Goal: Task Accomplishment & Management: Manage account settings

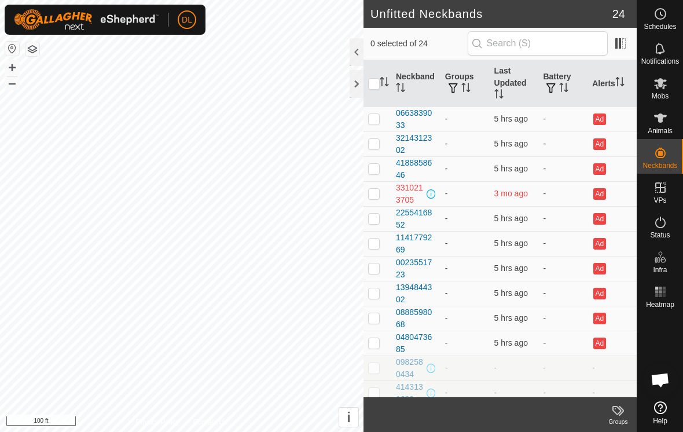
scroll to position [715, 0]
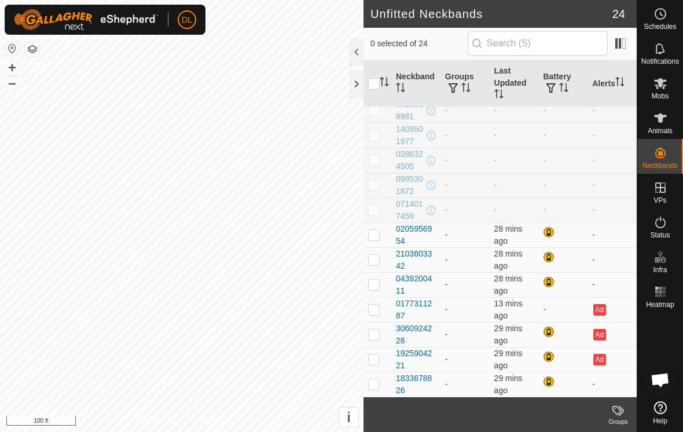
scroll to position [307, 0]
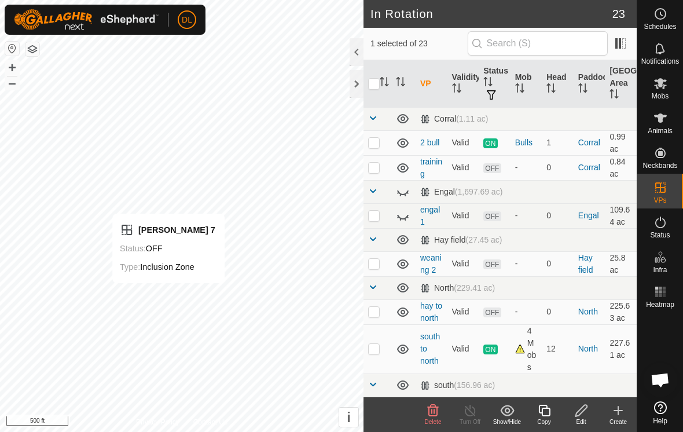
checkbox input "false"
checkbox input "true"
checkbox input "false"
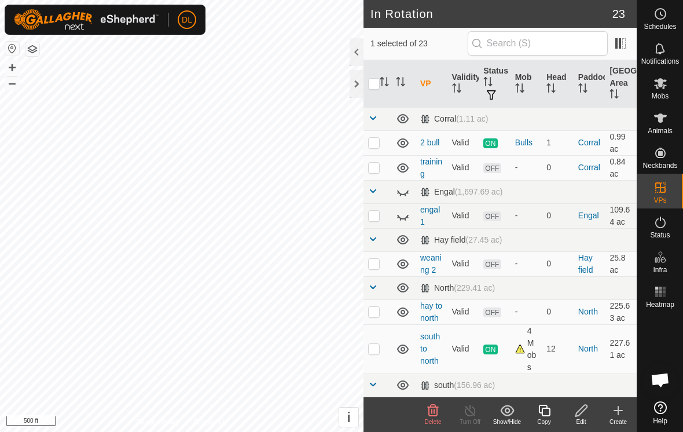
checkbox input "true"
checkbox input "false"
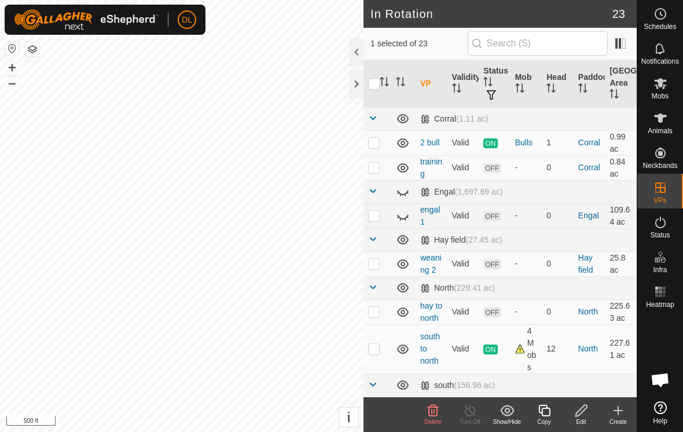
checkbox input "true"
checkbox input "false"
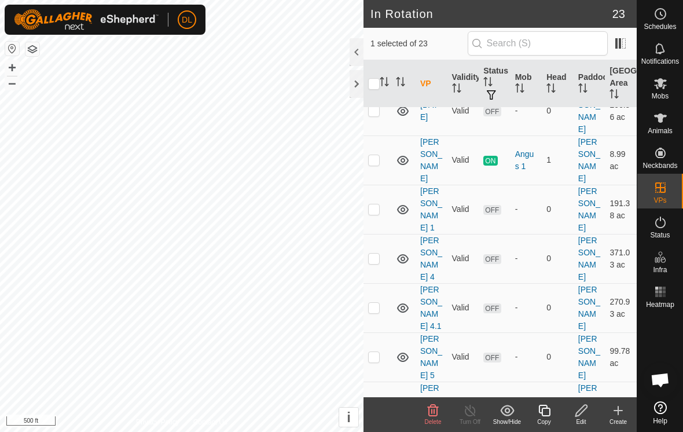
scroll to position [506, 0]
checkbox input "false"
click at [666, 131] on span "Animals" at bounding box center [660, 130] width 25 height 7
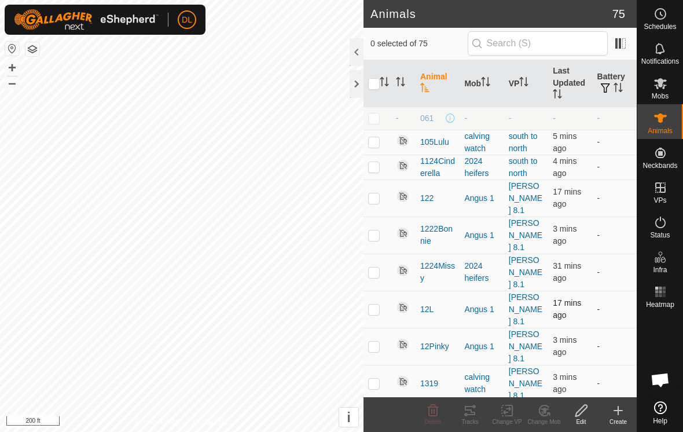
click at [377, 304] on p-checkbox at bounding box center [374, 308] width 12 height 9
click at [470, 413] on icon at bounding box center [470, 410] width 14 height 14
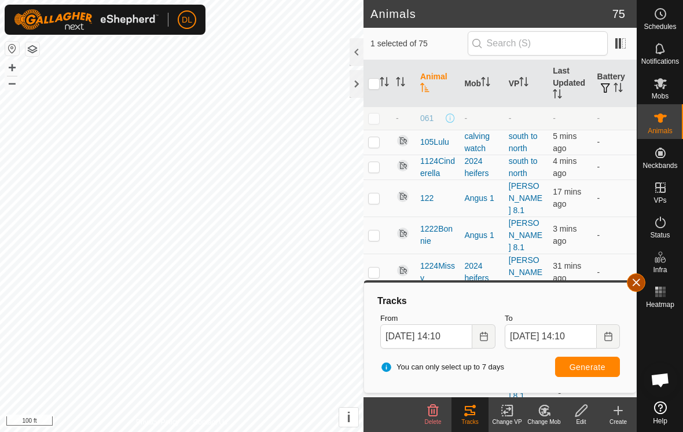
click at [636, 281] on button "button" at bounding box center [636, 282] width 19 height 19
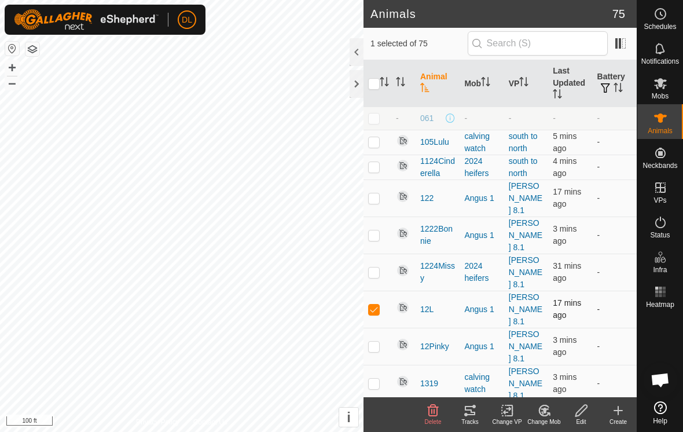
click at [377, 304] on p-checkbox at bounding box center [374, 308] width 12 height 9
checkbox input "false"
